Goal: Transaction & Acquisition: Book appointment/travel/reservation

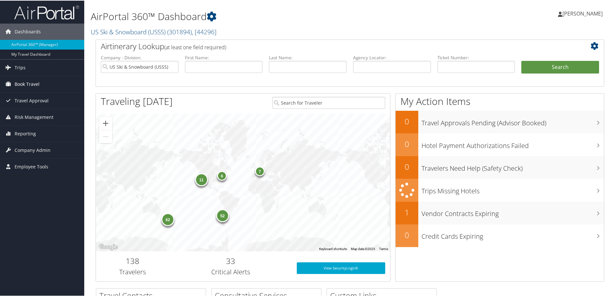
click at [36, 83] on span "Book Travel" at bounding box center [27, 83] width 25 height 16
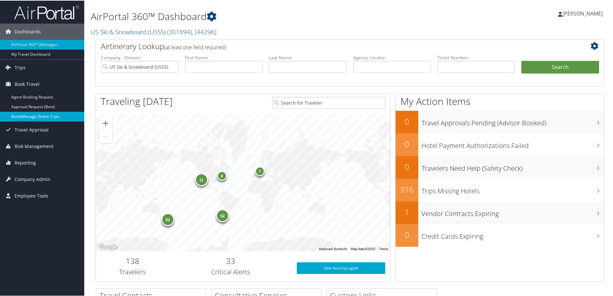
click at [36, 116] on link "Book/Manage Online Trips" at bounding box center [42, 116] width 84 height 10
click at [18, 66] on span "Trips" at bounding box center [20, 67] width 11 height 16
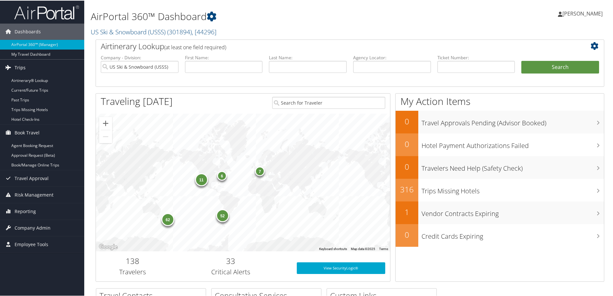
click at [18, 66] on span "Trips" at bounding box center [20, 67] width 11 height 16
